Goal: Navigation & Orientation: Find specific page/section

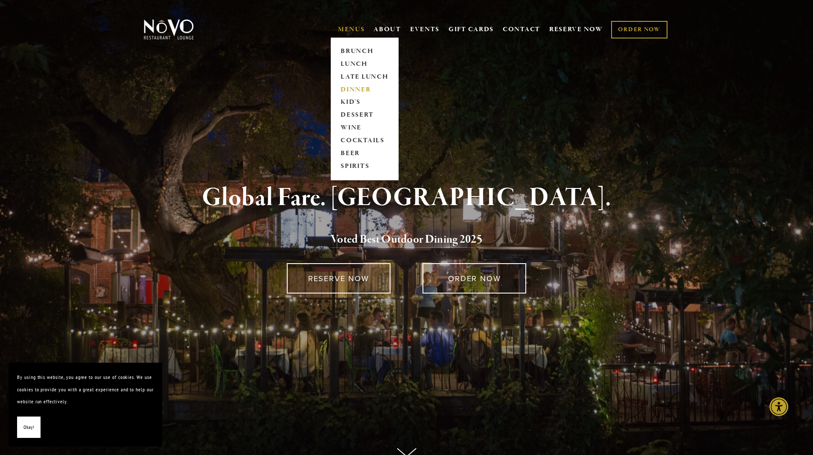
click at [345, 85] on link "DINNER" at bounding box center [364, 89] width 53 height 13
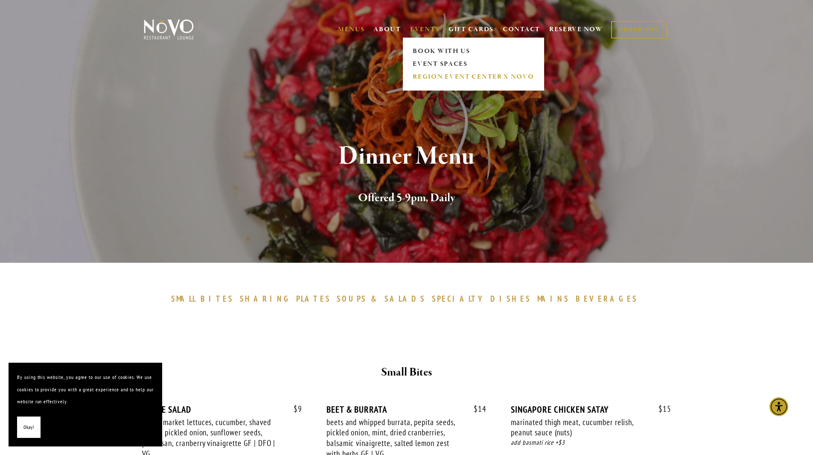
click at [445, 79] on link "REGION EVENT CENTER x NOVO" at bounding box center [473, 76] width 127 height 13
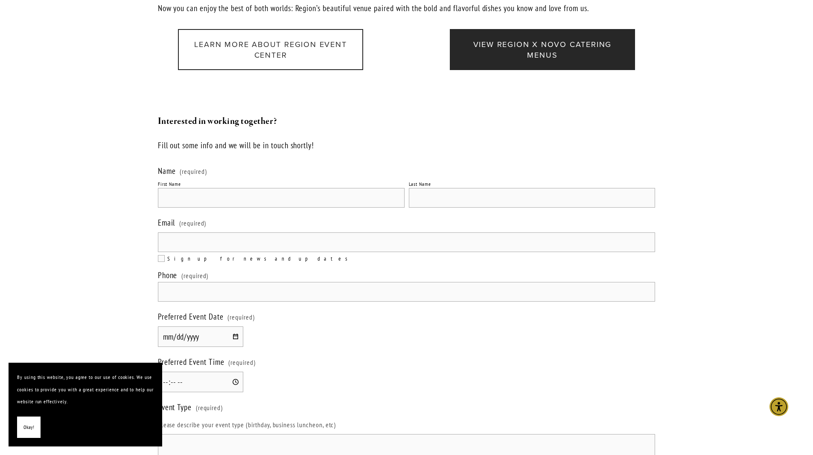
scroll to position [1025, 0]
